Goal: Task Accomplishment & Management: Manage account settings

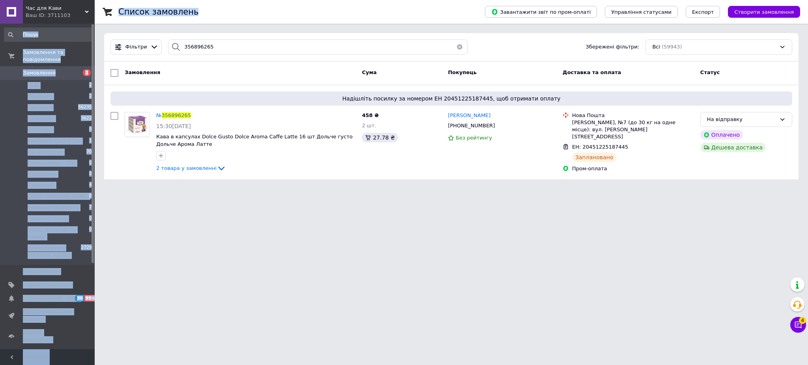
drag, startPoint x: 278, startPoint y: 39, endPoint x: 171, endPoint y: 55, distance: 108.1
click at [88, 30] on div "Час для Кави Ваш ID: 3711103 Сайт Час для Кави Кабінет покупця Перевірити стан …" at bounding box center [404, 94] width 808 height 189
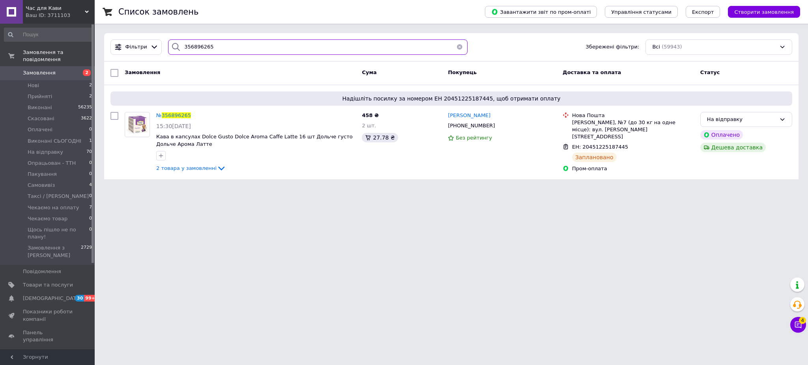
click at [199, 50] on input "356896265" at bounding box center [317, 46] width 299 height 15
paste input "9261"
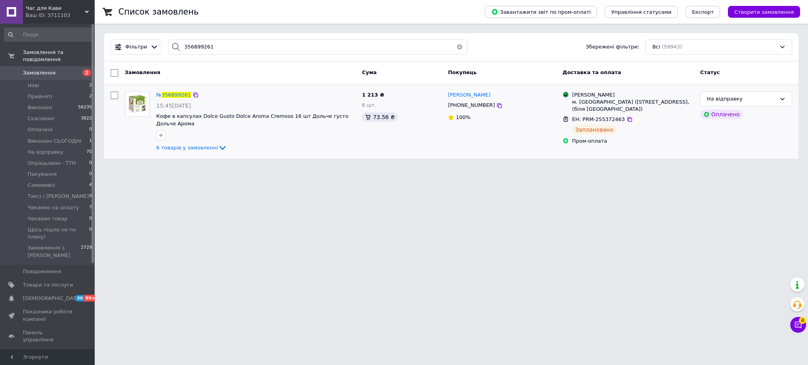
click at [196, 154] on div "№ 356899261 15:45[DATE] Кофе в капсулах Dolce Gusto [PERSON_NAME] Cremoso 16 шт…" at bounding box center [255, 122] width 205 height 68
click at [196, 153] on div "№ 356899261 15:45[DATE] Кофе в капсулах Dolce Gusto [PERSON_NAME] Cremoso 16 шт…" at bounding box center [255, 122] width 205 height 68
click at [192, 148] on span "6 товарів у замовленні" at bounding box center [187, 148] width 62 height 6
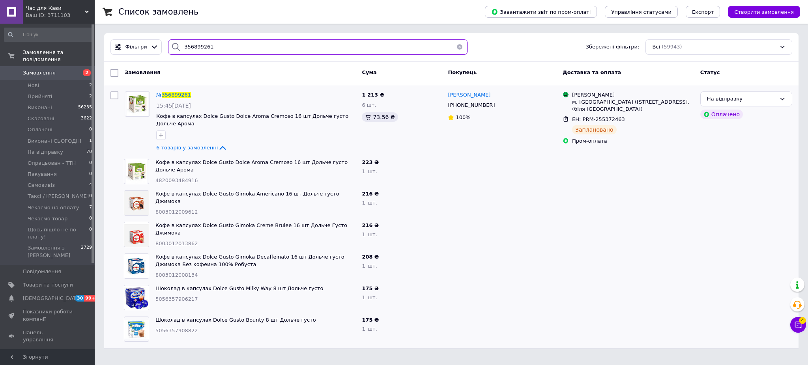
paste input "902924"
drag, startPoint x: 221, startPoint y: 54, endPoint x: 56, endPoint y: 42, distance: 165.7
click at [56, 42] on div "Час для Кави Ваш ID: 3711103 Сайт Час для Кави Кабінет покупця Перевірити стан …" at bounding box center [404, 179] width 808 height 358
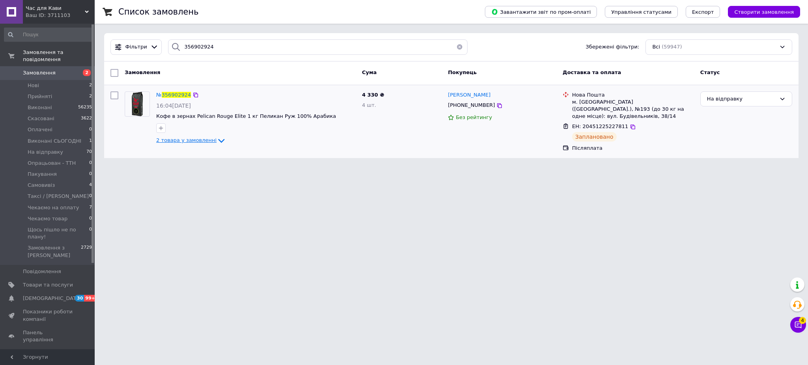
click at [190, 138] on span "2 товара у замовленні" at bounding box center [186, 141] width 60 height 6
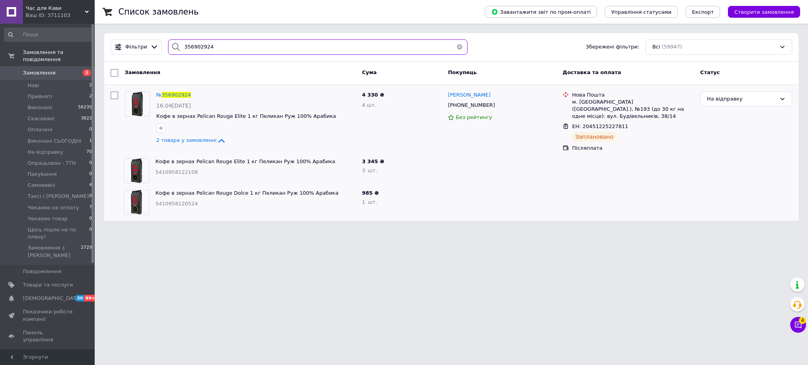
paste input "4540"
drag, startPoint x: 258, startPoint y: 52, endPoint x: 64, endPoint y: 41, distance: 194.0
click at [64, 41] on div "Час для Кави Ваш ID: 3711103 Сайт Час для Кави Кабінет покупця Перевірити стан …" at bounding box center [404, 115] width 808 height 231
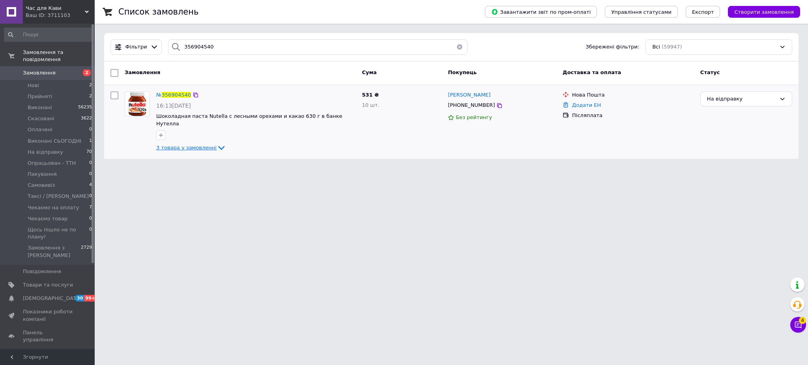
click at [198, 145] on span "3 товара у замовленні" at bounding box center [186, 148] width 60 height 6
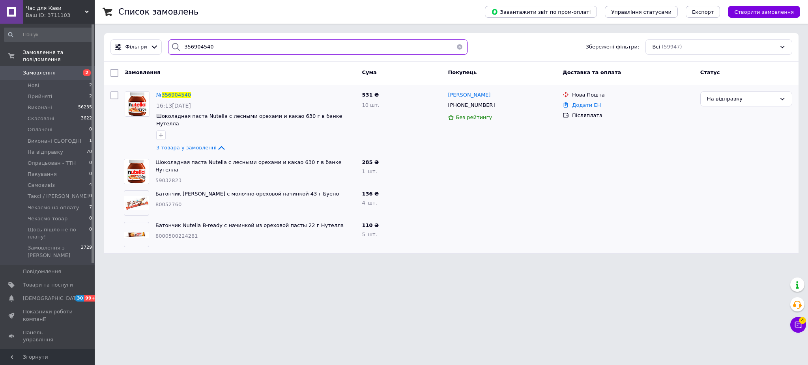
paste input "5585"
drag, startPoint x: 178, startPoint y: 35, endPoint x: 149, endPoint y: 39, distance: 30.0
click at [135, 31] on div "Список замовлень Завантажити звіт по пром-оплаті Управління статусами Експорт С…" at bounding box center [451, 131] width 713 height 263
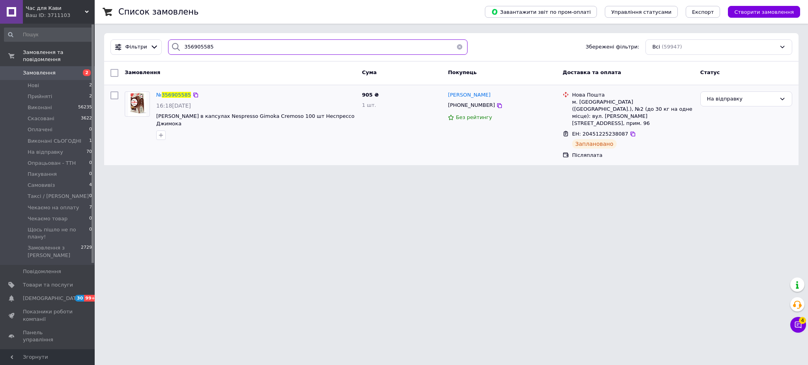
type input "356905585"
click at [758, 175] on html "Час для Кави Ваш ID: 3711103 Сайт Час для Кави Кабінет покупця Перевірити стан …" at bounding box center [404, 87] width 808 height 175
click at [38, 69] on span "Замовлення" at bounding box center [39, 72] width 33 height 7
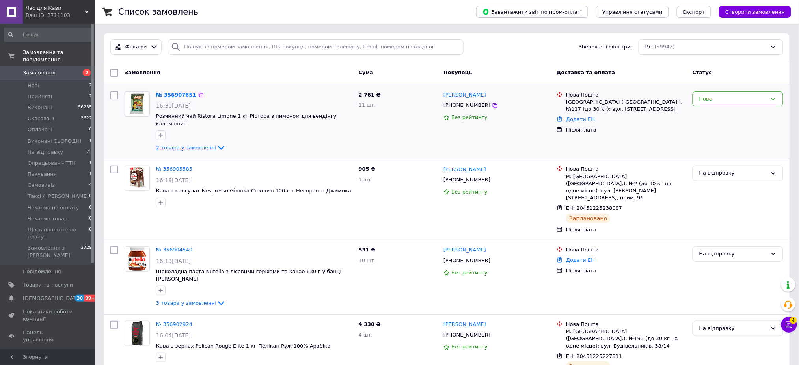
click at [200, 145] on span "2 товара у замовленні" at bounding box center [186, 148] width 60 height 6
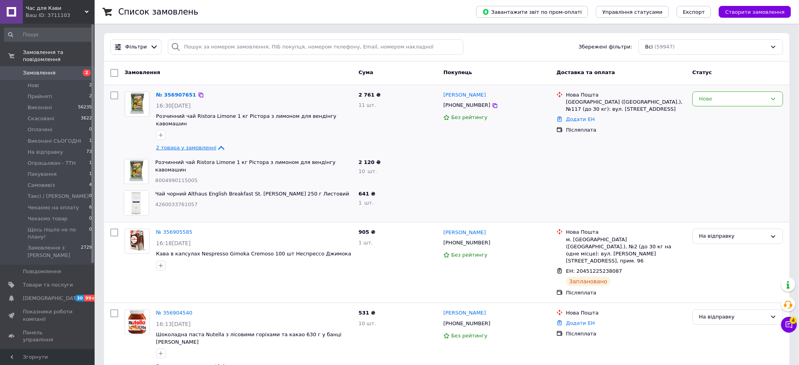
click at [200, 145] on span "2 товара у замовленні" at bounding box center [186, 148] width 60 height 6
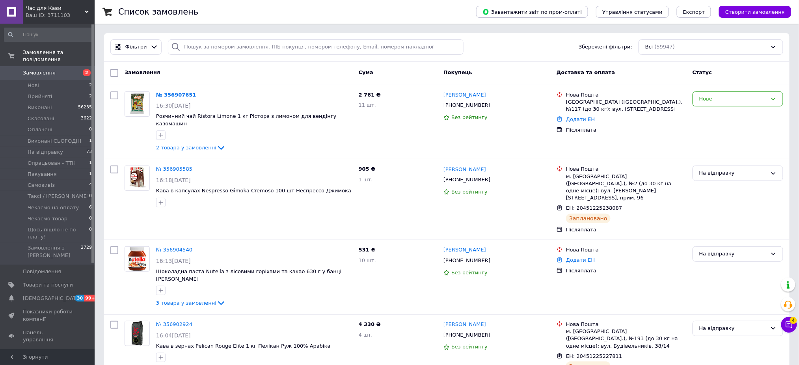
click at [28, 69] on link "Замовлення 2" at bounding box center [48, 72] width 97 height 13
click at [67, 147] on li "На відправку 73" at bounding box center [48, 152] width 97 height 11
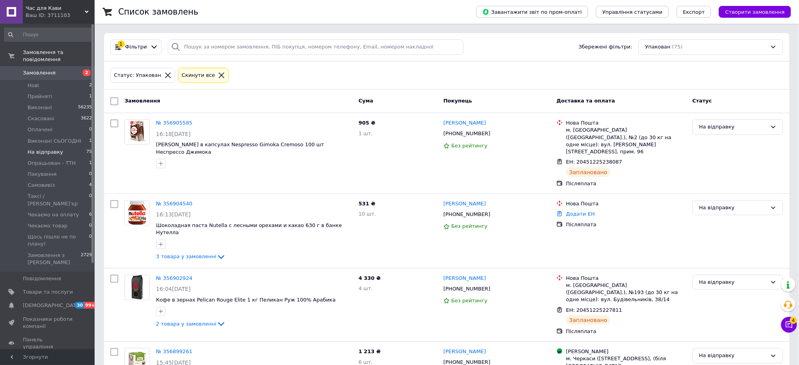
click at [153, 47] on icon at bounding box center [154, 47] width 6 height 3
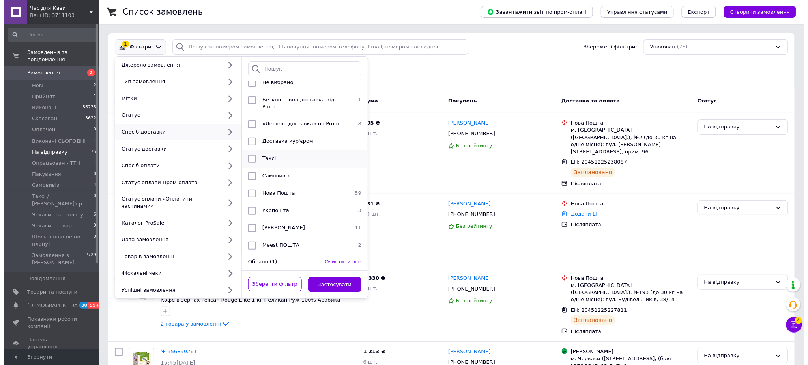
scroll to position [9, 0]
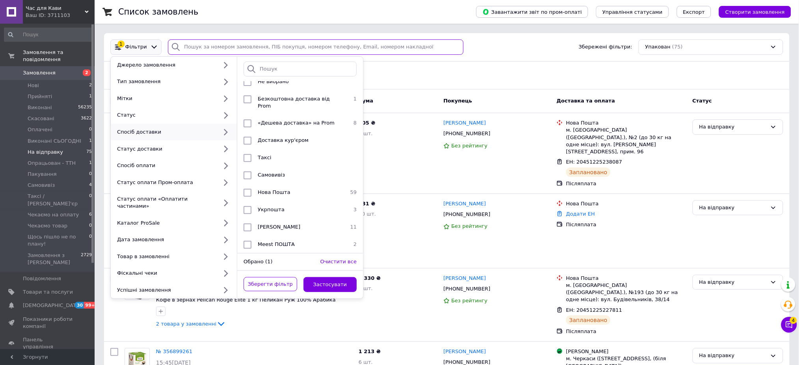
click at [282, 49] on input "search" at bounding box center [316, 46] width 296 height 15
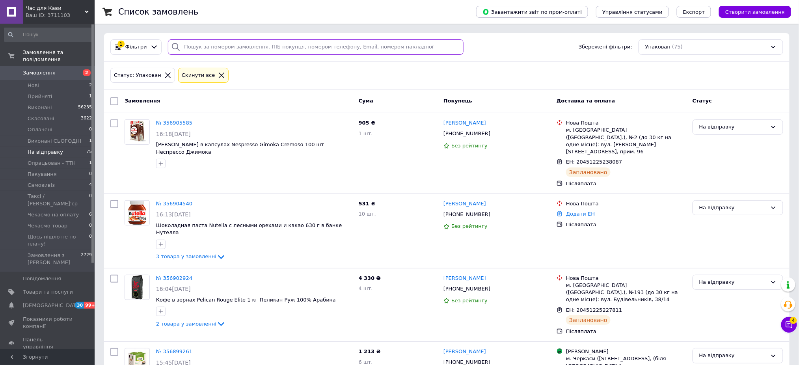
paste input "356845254"
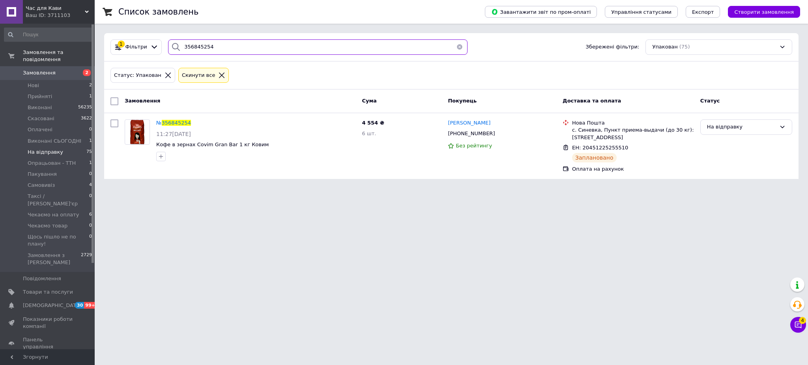
paste input "99082"
drag, startPoint x: 230, startPoint y: 48, endPoint x: 144, endPoint y: 31, distance: 88.4
click at [144, 31] on div "Список замовлень Завантажити звіт по пром-оплаті Управління статусами Експорт С…" at bounding box center [451, 94] width 713 height 189
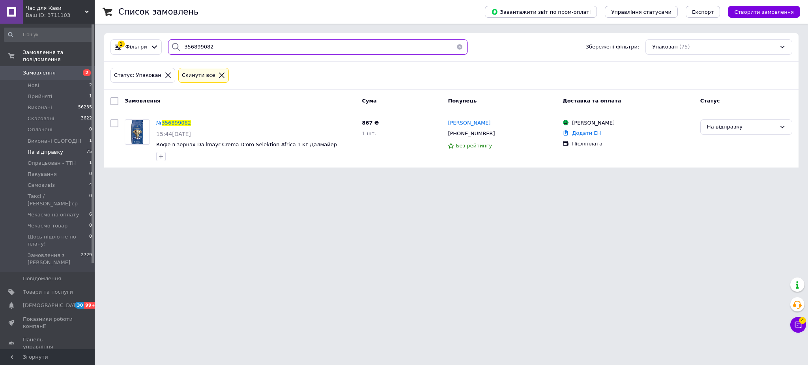
type input "356899082"
click at [71, 69] on span "Замовлення" at bounding box center [48, 72] width 50 height 7
